Goal: Task Accomplishment & Management: Use online tool/utility

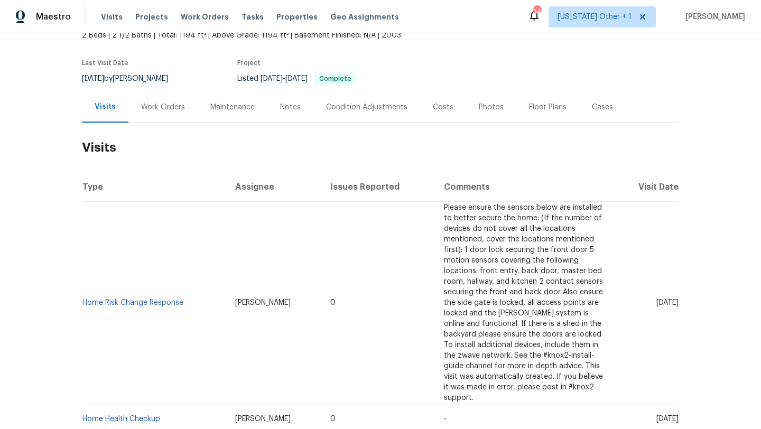
scroll to position [70, 0]
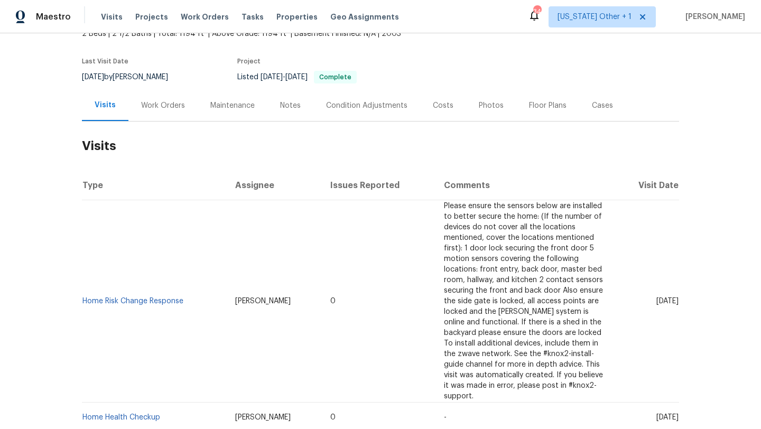
click at [173, 100] on div "Work Orders" at bounding box center [163, 105] width 44 height 11
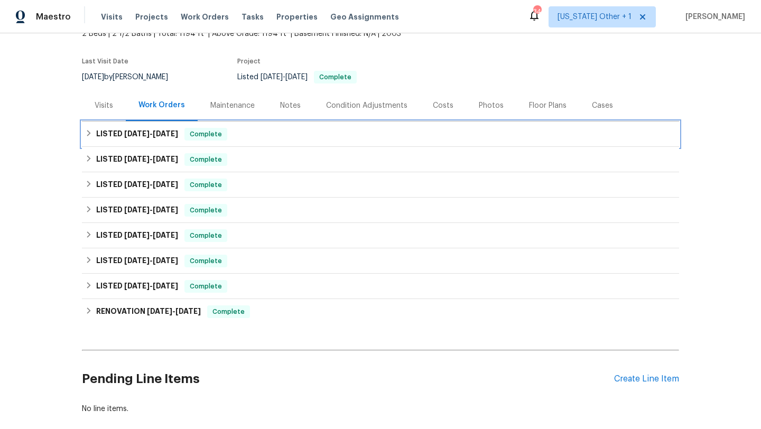
click at [158, 141] on div "LISTED [DATE] - [DATE] Complete" at bounding box center [380, 134] width 597 height 25
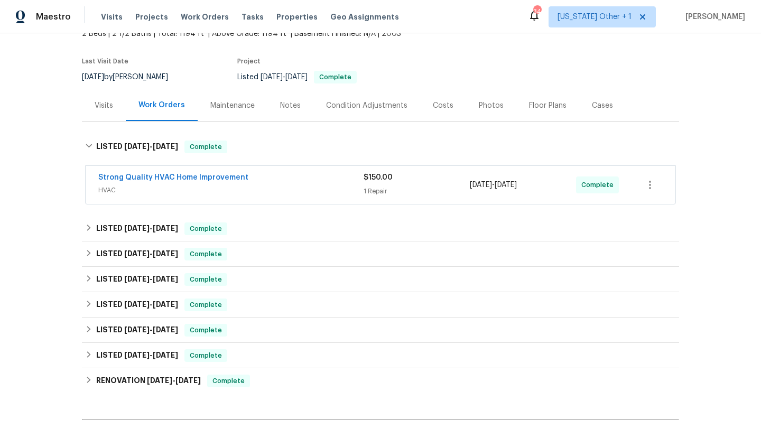
click at [308, 180] on div "Strong Quality HVAC Home Improvement" at bounding box center [230, 178] width 265 height 13
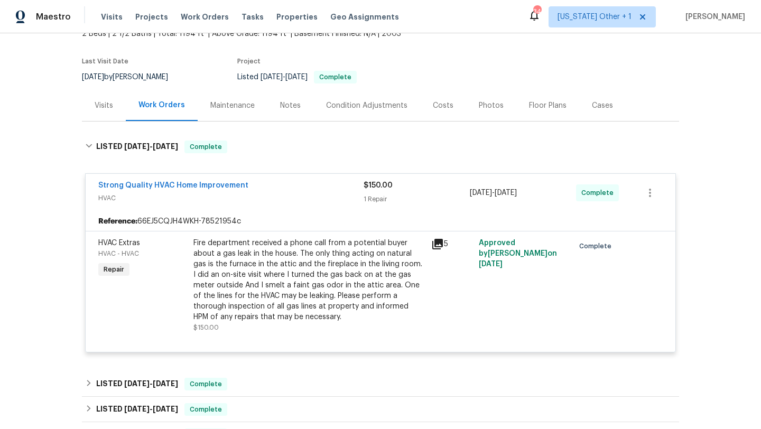
click at [595, 102] on div "Cases" at bounding box center [602, 105] width 21 height 11
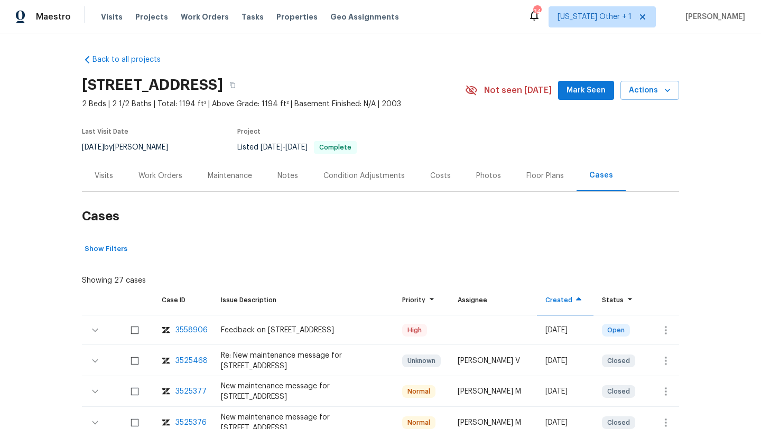
scroll to position [155, 0]
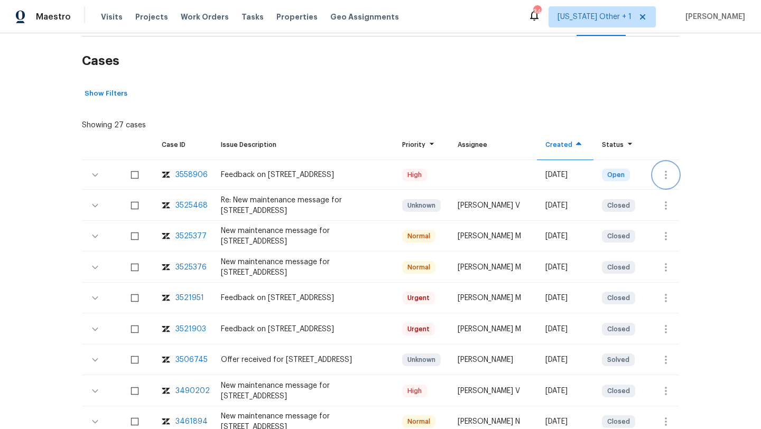
click at [666, 173] on icon "button" at bounding box center [666, 175] width 13 height 13
click at [664, 173] on li "Create a visit" at bounding box center [699, 174] width 109 height 17
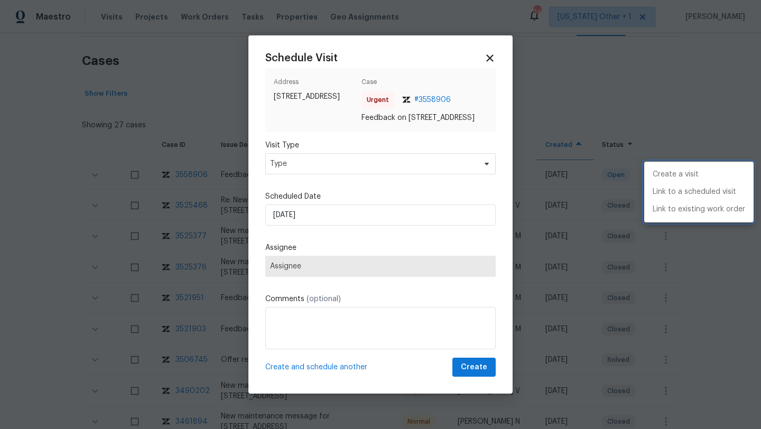
click at [290, 171] on div at bounding box center [380, 214] width 761 height 429
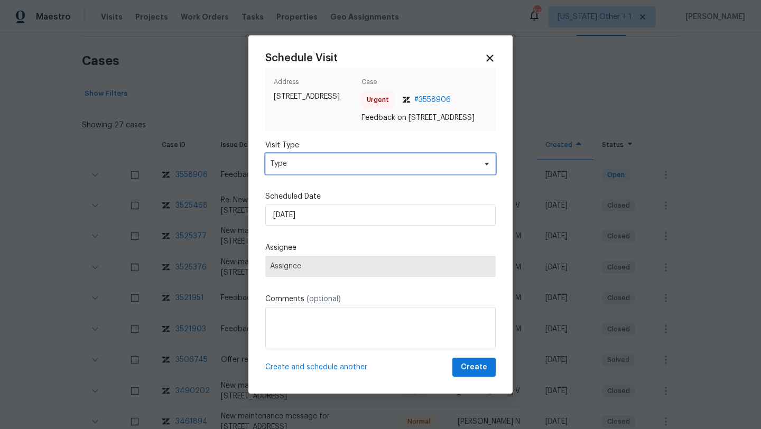
click at [289, 169] on span "Type" at bounding box center [373, 164] width 206 height 11
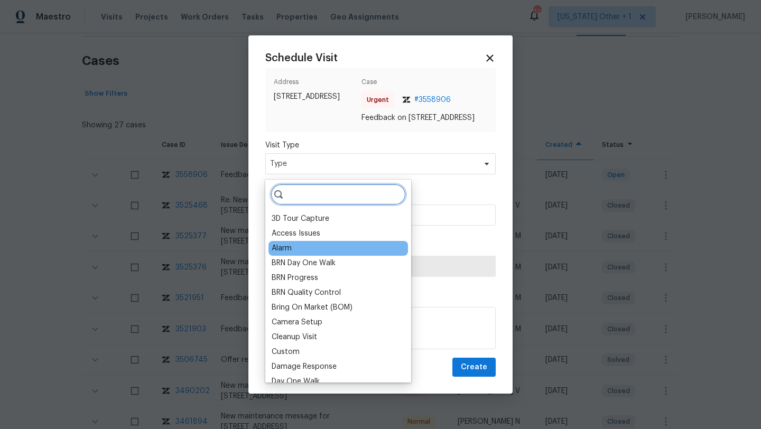
scroll to position [273, 0]
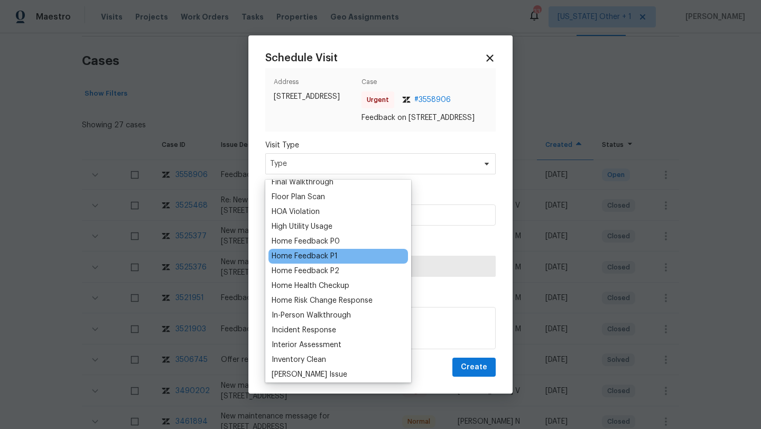
click at [323, 257] on div "Home Feedback P1" at bounding box center [305, 256] width 66 height 11
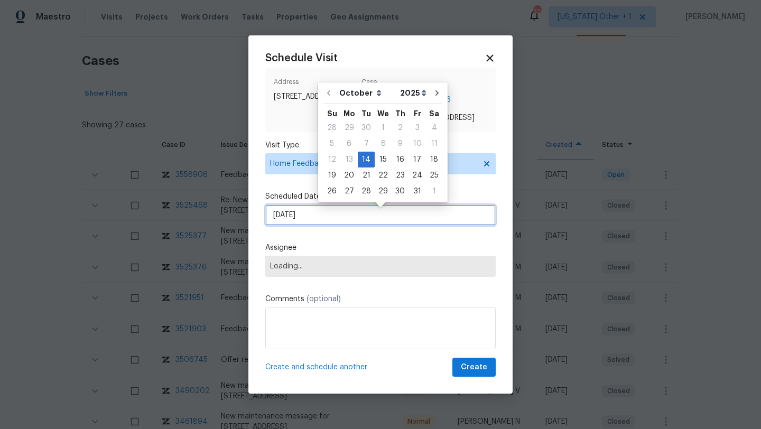
click at [321, 225] on input "[DATE]" at bounding box center [380, 215] width 231 height 21
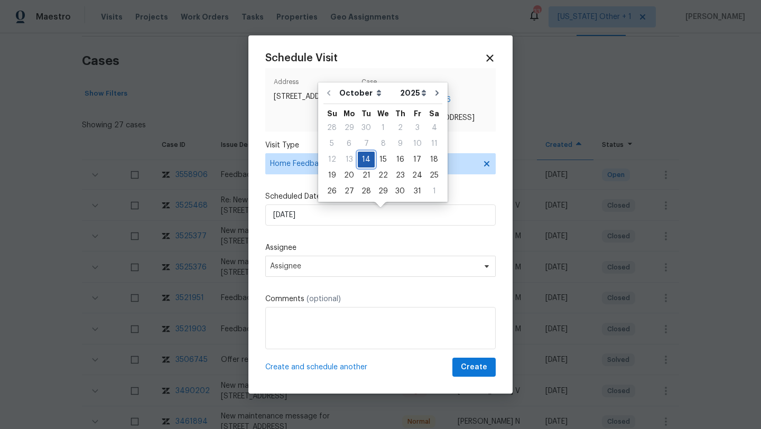
click at [364, 155] on div "14" at bounding box center [366, 159] width 17 height 15
click at [327, 276] on span "Assignee" at bounding box center [380, 266] width 231 height 21
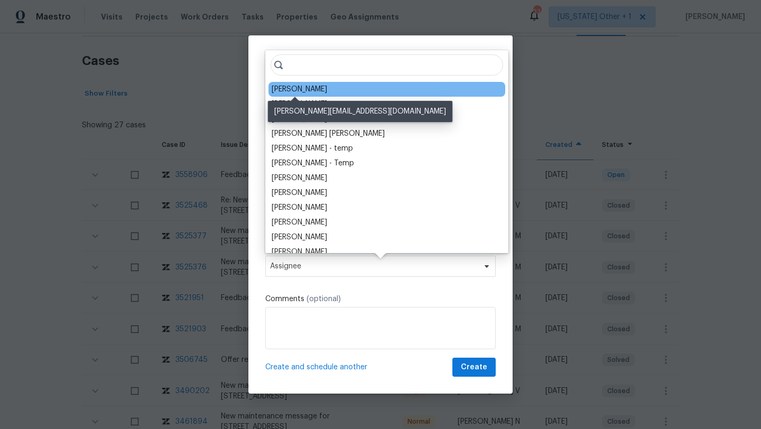
click at [315, 85] on div "[PERSON_NAME]" at bounding box center [300, 89] width 56 height 11
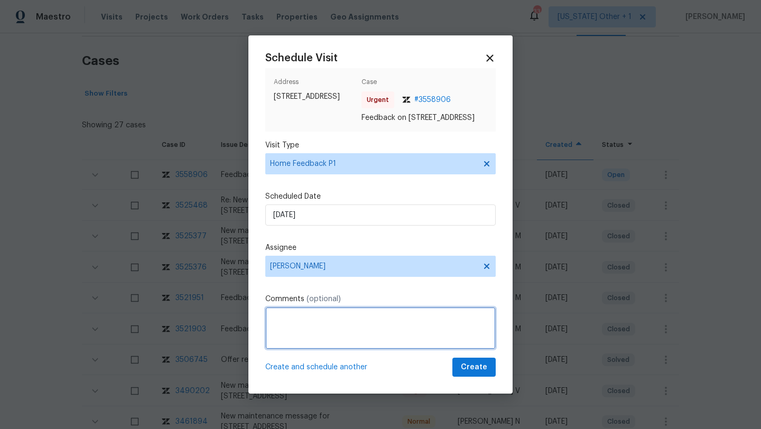
click at [311, 341] on textarea at bounding box center [380, 328] width 231 height 42
paste textarea "HPM VISIT NOTES: Flip State: DOM: No Of Time issue reported: Issue:"
drag, startPoint x: 343, startPoint y: 325, endPoint x: 231, endPoint y: 325, distance: 112.1
click at [231, 325] on div "Schedule Visit Address [STREET_ADDRESS] Case Urgent # 3558906 Feedback on [STRE…" at bounding box center [380, 214] width 761 height 429
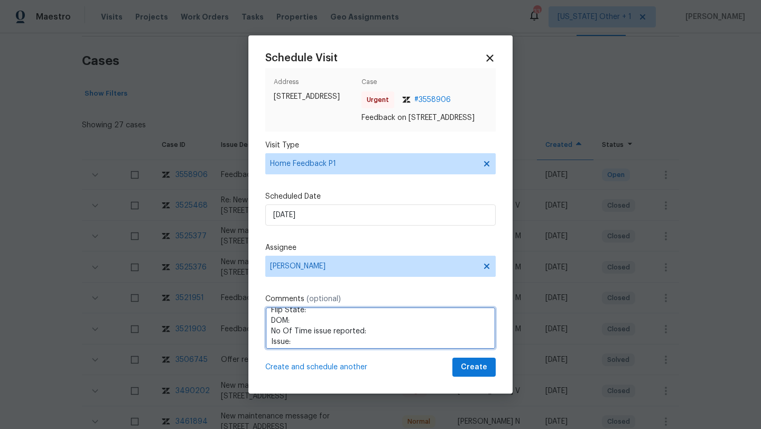
scroll to position [10, 0]
click at [306, 326] on textarea "Flip State: DOM: No Of Time issue reported: Issue:" at bounding box center [380, 328] width 231 height 42
paste textarea "Listed"
click at [297, 335] on textarea "Flip State:Listed DOM: No Of Time issue reported: Issue:" at bounding box center [380, 328] width 231 height 42
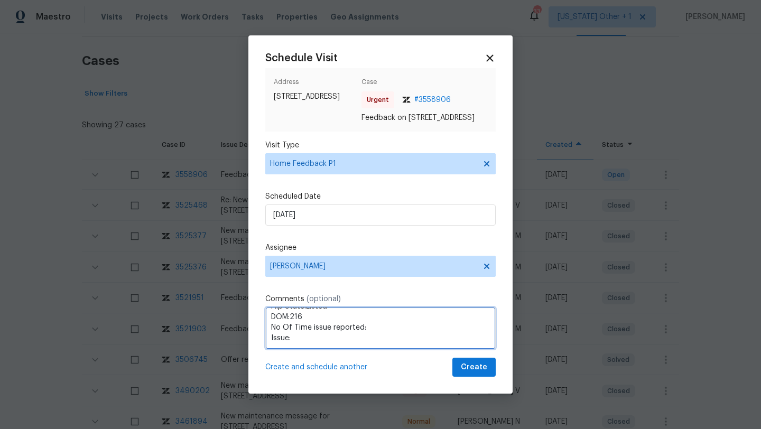
click at [372, 329] on textarea "Flip State:Listed DOM:216 No Of Time issue reported: Issue:" at bounding box center [380, 328] width 231 height 42
click at [357, 344] on textarea "Flip State:Listed DOM:216 No Of Time issue reported:1 Issue:" at bounding box center [380, 328] width 231 height 42
paste textarea "[PERSON_NAME] called in to get access since the code he got which is 4503 is no…"
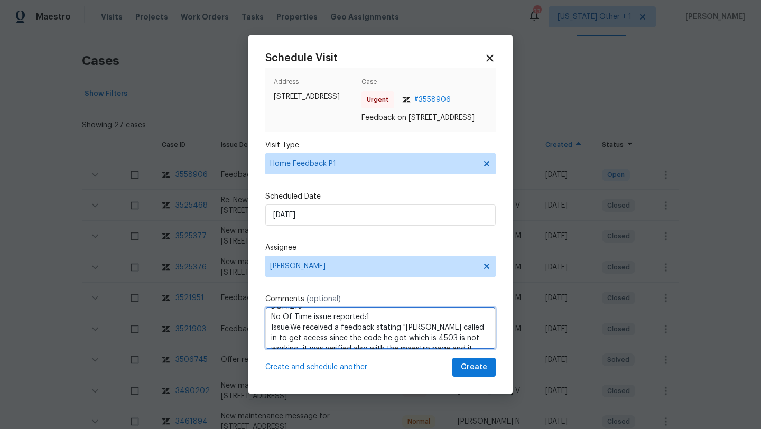
scroll to position [47, 0]
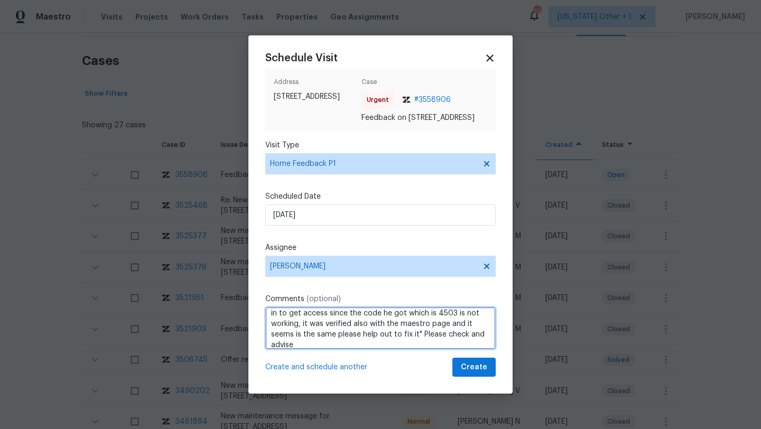
type textarea "Flip State:Listed DOM:216 No Of Time issue reported:1 Issue:We received a feedb…"
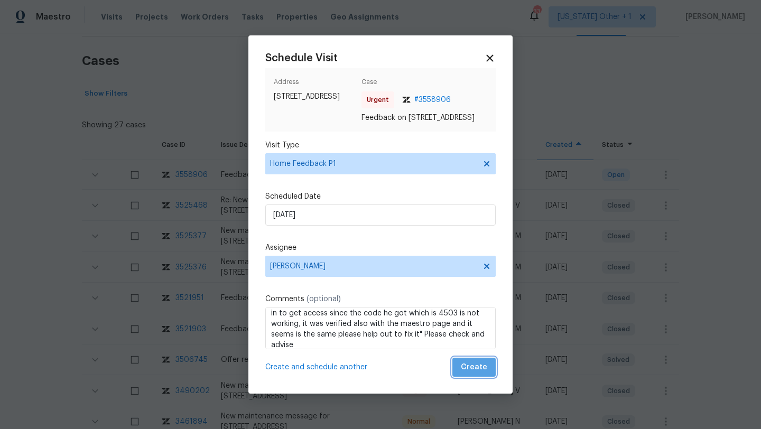
click at [481, 374] on span "Create" at bounding box center [474, 367] width 26 height 13
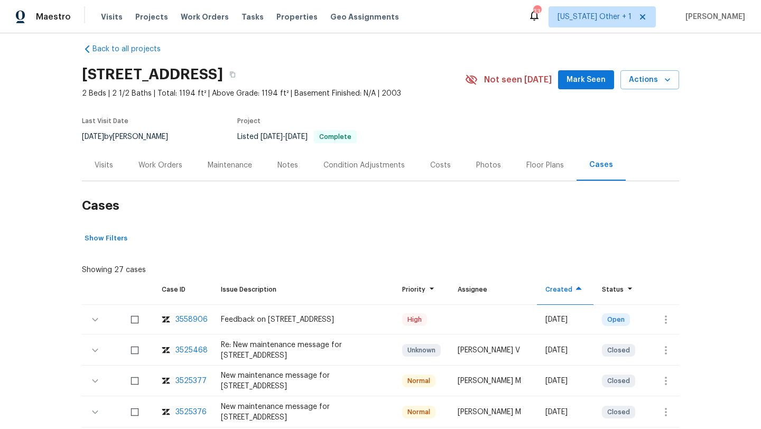
scroll to position [8, 0]
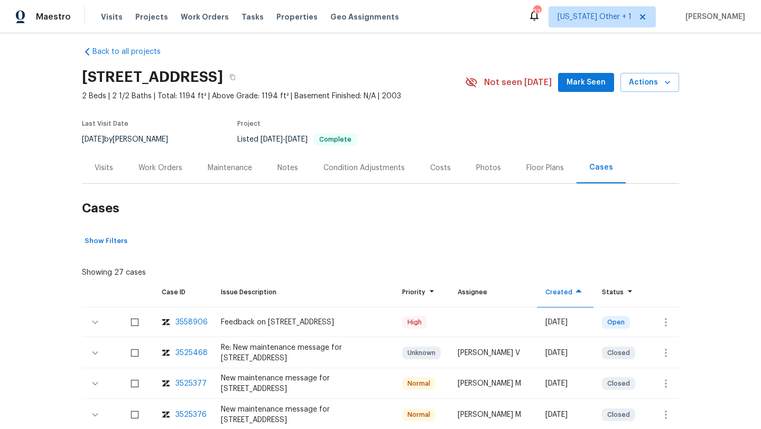
click at [119, 168] on div "Visits" at bounding box center [104, 167] width 44 height 31
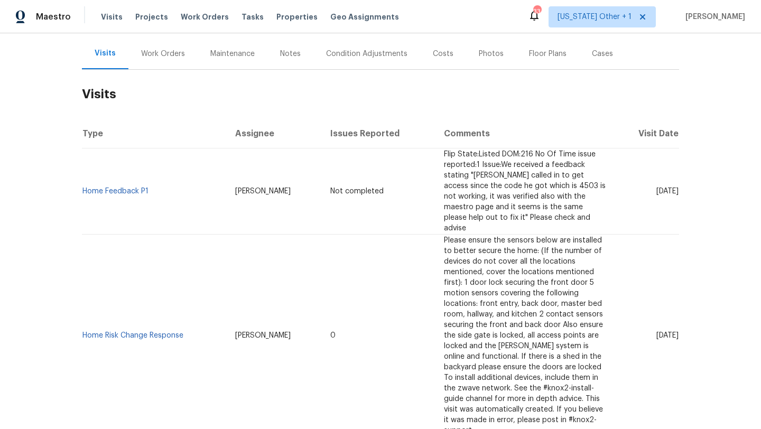
scroll to position [135, 0]
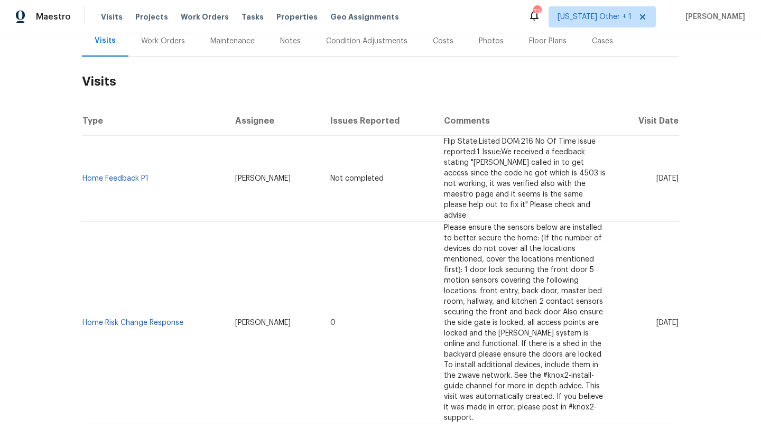
click at [665, 175] on span "[DATE]" at bounding box center [668, 178] width 22 height 7
copy span "[DATE]"
click at [657, 319] on span "[DATE]" at bounding box center [668, 322] width 22 height 7
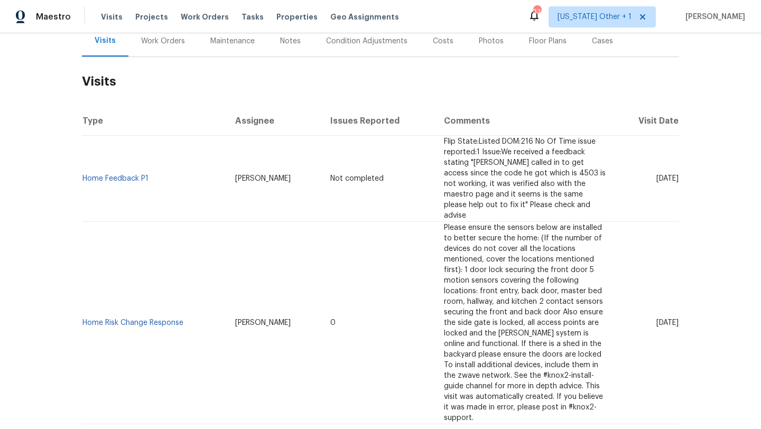
click at [657, 319] on span "[DATE]" at bounding box center [668, 322] width 22 height 7
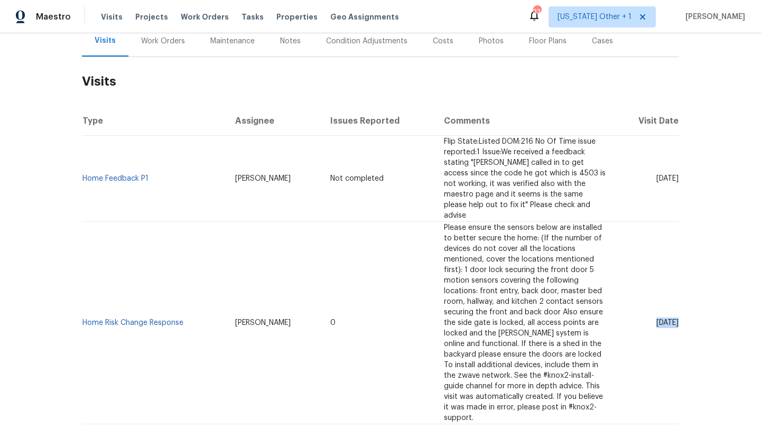
copy span "[DATE]"
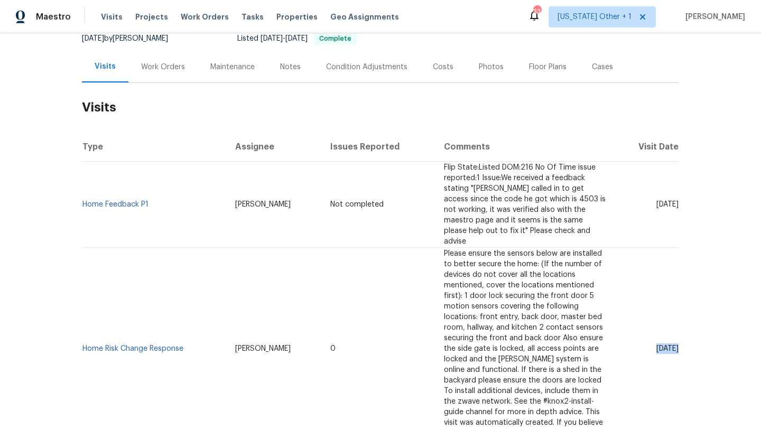
scroll to position [113, 0]
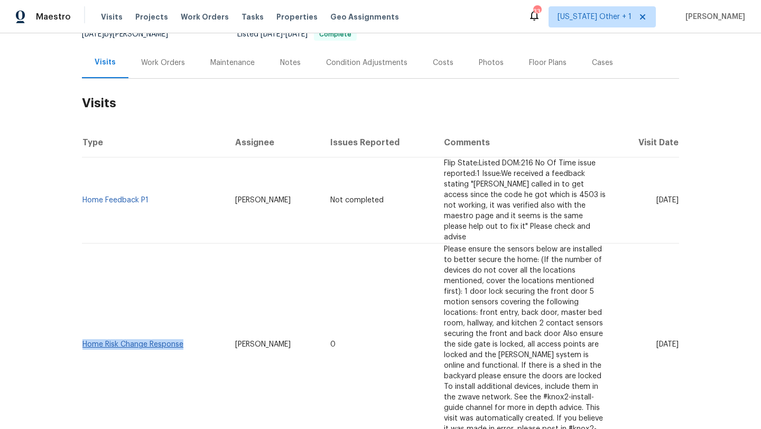
drag, startPoint x: 199, startPoint y: 332, endPoint x: 82, endPoint y: 329, distance: 116.9
click at [82, 329] on td "Home Risk Change Response" at bounding box center [154, 345] width 145 height 203
copy link "Home Risk Change Response"
click at [238, 341] on span "[PERSON_NAME]" at bounding box center [263, 344] width 56 height 7
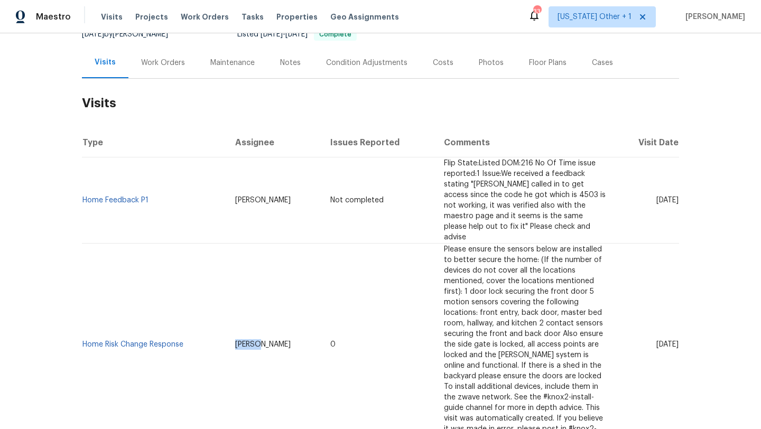
click at [238, 341] on span "[PERSON_NAME]" at bounding box center [263, 344] width 56 height 7
copy span "[PERSON_NAME]"
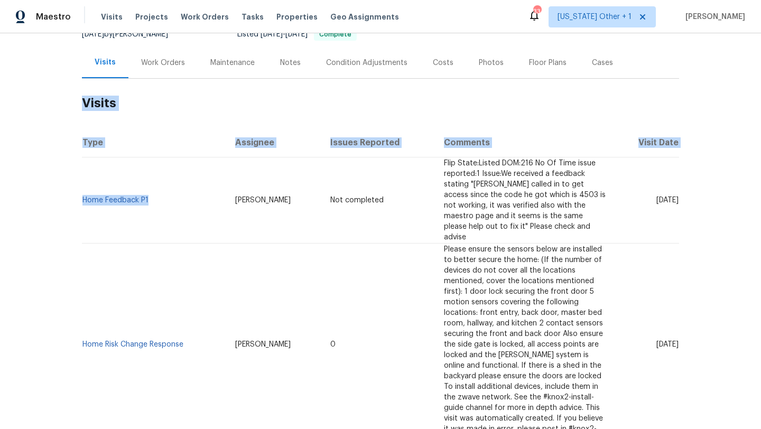
drag, startPoint x: 164, startPoint y: 199, endPoint x: 74, endPoint y: 198, distance: 90.4
click at [73, 198] on div "Back to all projects [STREET_ADDRESS] 2 Beds | 2 1/2 Baths | Total: 1194 ft² | …" at bounding box center [380, 231] width 761 height 396
copy section "Visits Type Assignee Issues Reported Comments Visit Date Home Feedback P1"
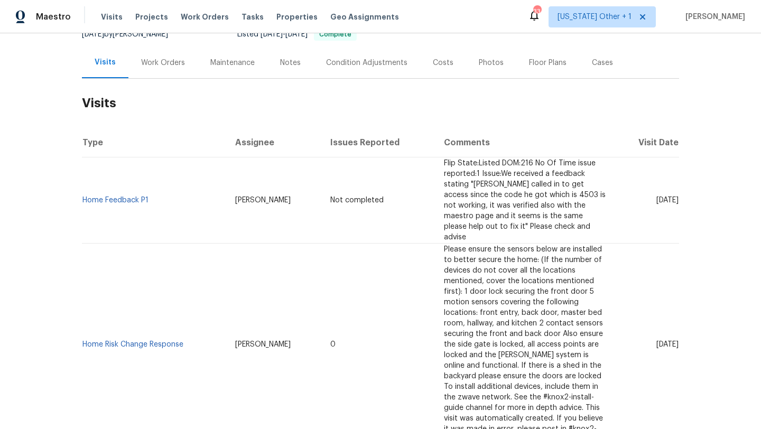
click at [65, 187] on div "Back to all projects [STREET_ADDRESS] 2 Beds | 2 1/2 Baths | Total: 1194 ft² | …" at bounding box center [380, 231] width 761 height 396
drag, startPoint x: 155, startPoint y: 200, endPoint x: 82, endPoint y: 196, distance: 73.1
click at [82, 196] on td "Home Feedback P1" at bounding box center [154, 201] width 145 height 86
copy link "Home Feedback P1"
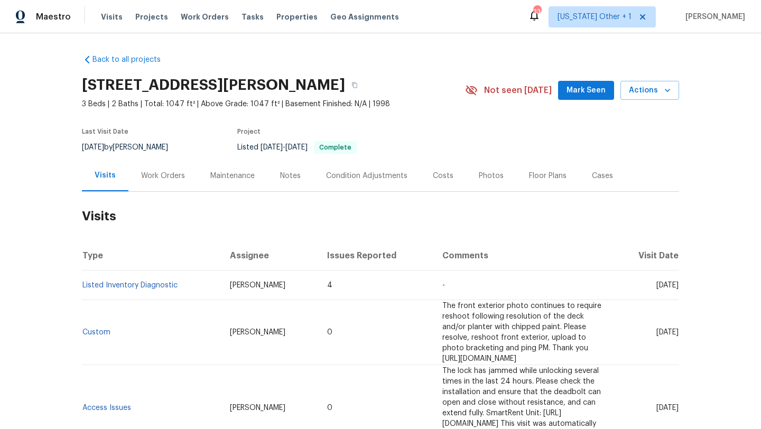
click at [146, 176] on div "Work Orders" at bounding box center [163, 176] width 44 height 11
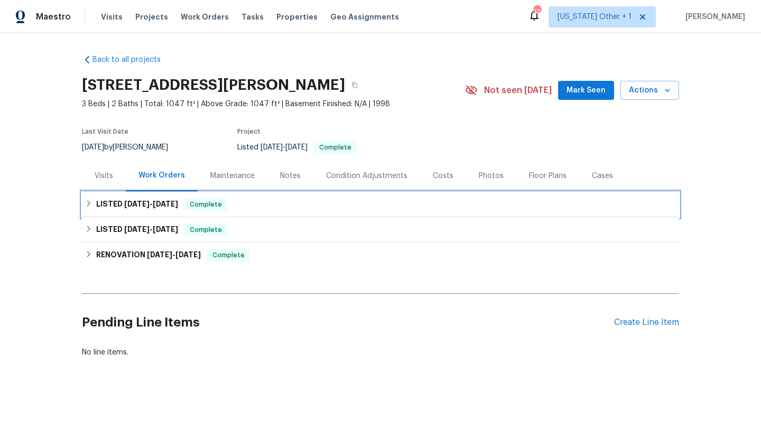
click at [158, 203] on span "8/12/25" at bounding box center [165, 203] width 25 height 7
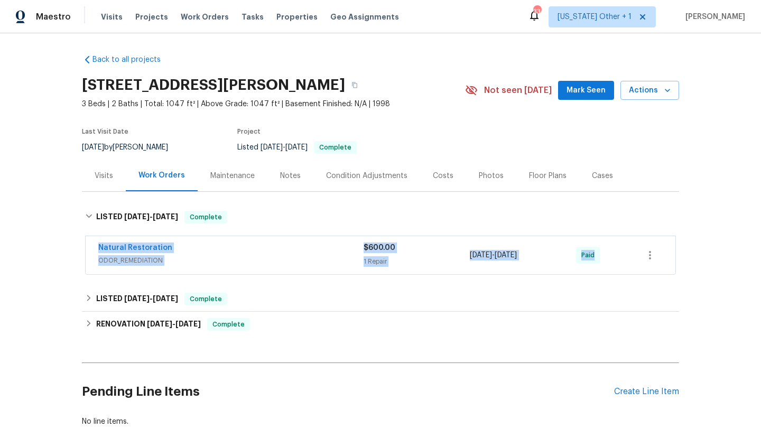
drag, startPoint x: 89, startPoint y: 244, endPoint x: 654, endPoint y: 260, distance: 564.9
click at [654, 260] on div "Natural Restoration ODOR_REMEDIATION $600.00 1 Repair 8/11/2025 - 8/12/2025 Paid" at bounding box center [381, 255] width 590 height 38
copy div "Natural Restoration ODOR_REMEDIATION $600.00 1 Repair 8/11/2025 - 8/12/2025 Pai…"
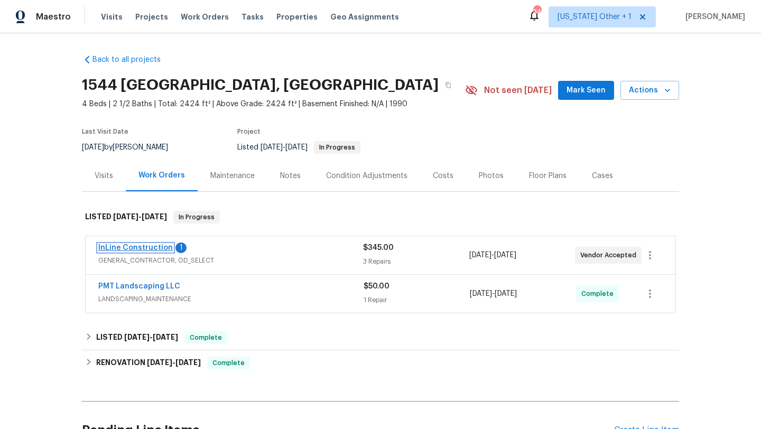
click at [160, 247] on link "InLine Construction" at bounding box center [135, 247] width 75 height 7
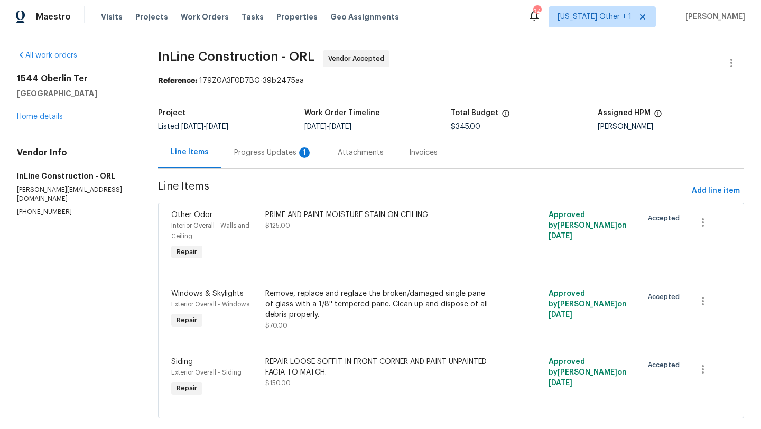
click at [315, 153] on div "Progress Updates 1" at bounding box center [274, 152] width 104 height 31
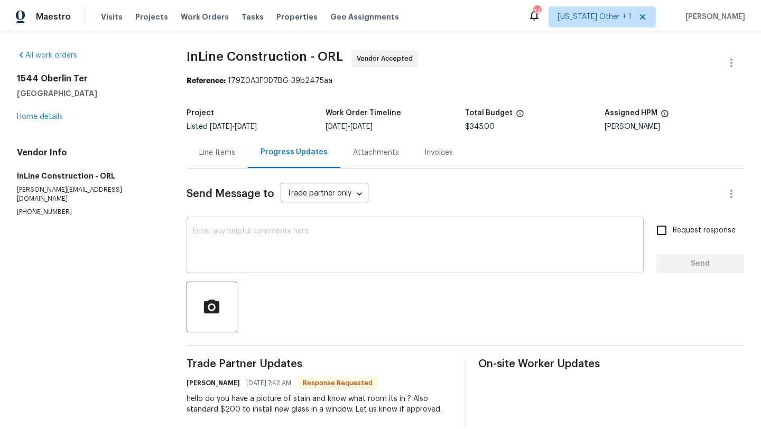
scroll to position [15, 0]
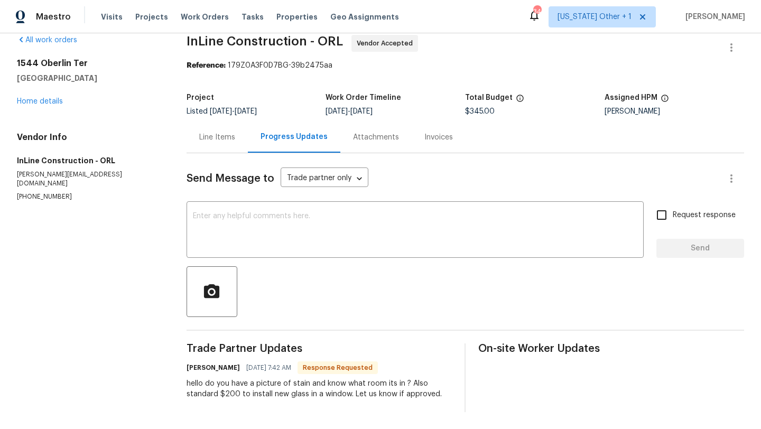
click at [228, 136] on div "Line Items" at bounding box center [217, 137] width 36 height 11
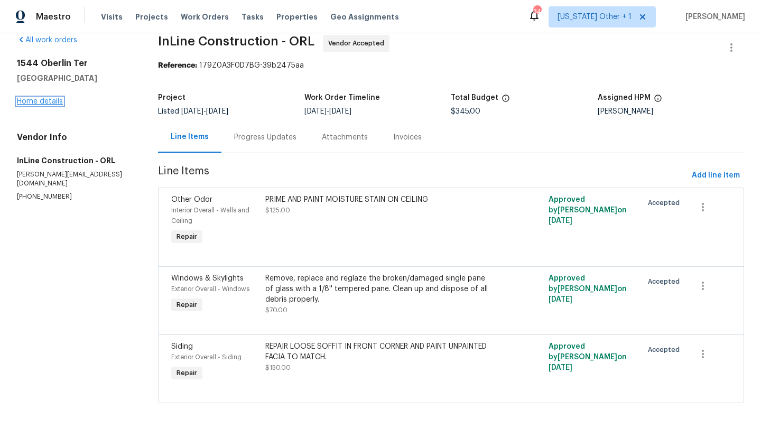
click at [47, 101] on link "Home details" at bounding box center [40, 101] width 46 height 7
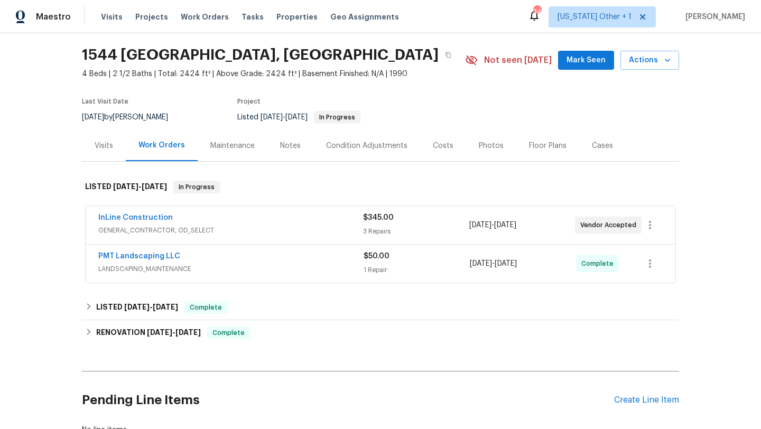
scroll to position [42, 0]
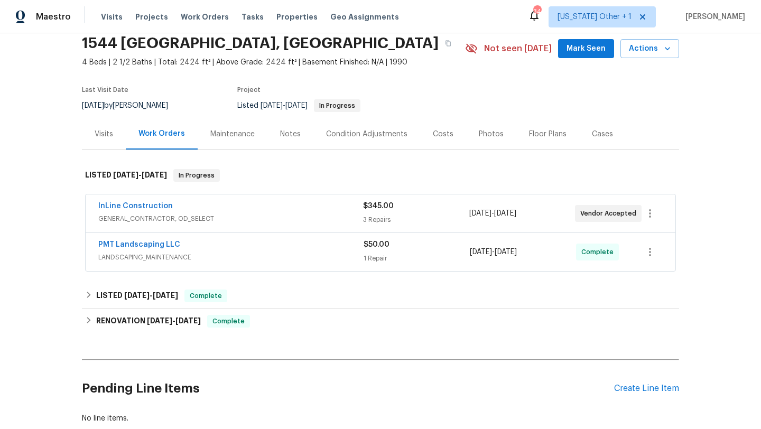
click at [288, 213] on div "InLine Construction" at bounding box center [230, 207] width 265 height 13
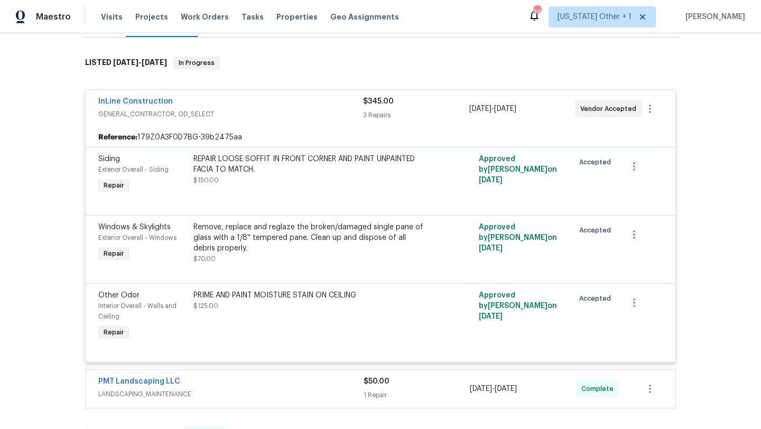
scroll to position [155, 0]
